Goal: Find specific page/section: Find specific page/section

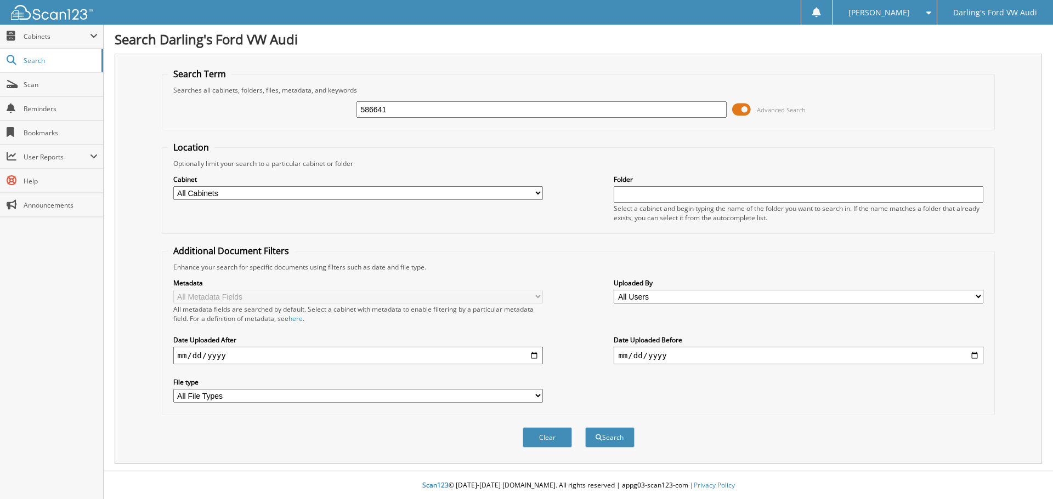
type input "586641"
click at [585, 428] on button "Search" at bounding box center [609, 438] width 49 height 20
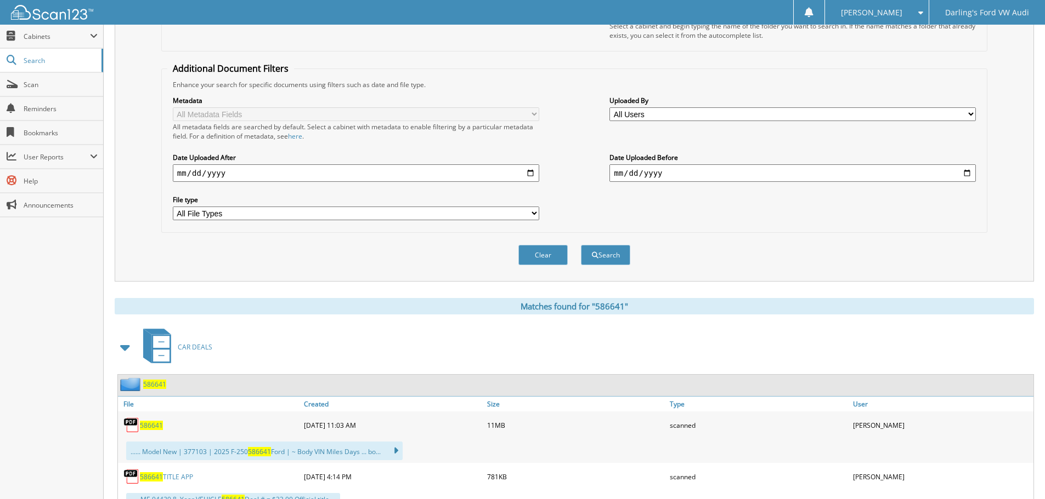
scroll to position [323, 0]
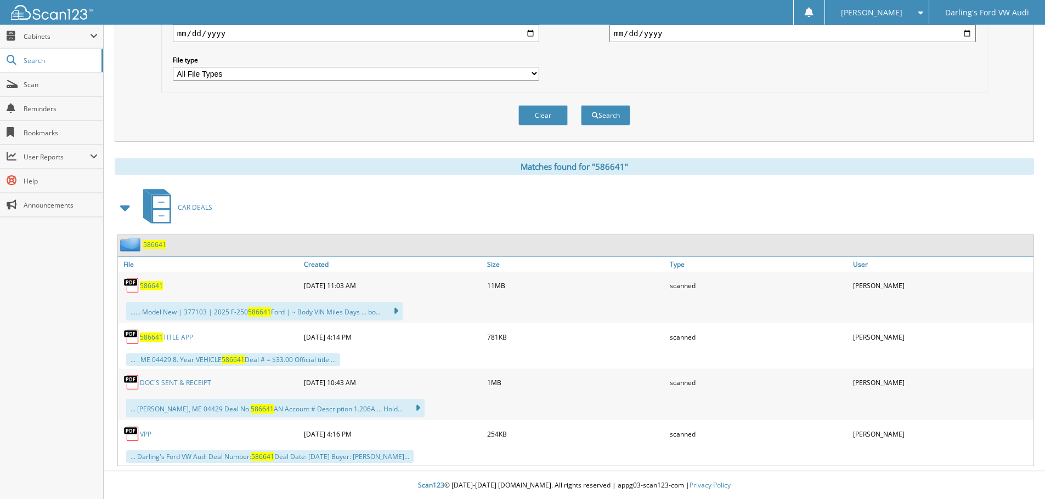
click at [149, 286] on span "586641" at bounding box center [151, 285] width 23 height 9
click at [147, 287] on span "586641" at bounding box center [151, 285] width 23 height 9
click at [188, 383] on link "DOC'S SENT & RECEIPT" at bounding box center [175, 382] width 71 height 9
